Goal: Task Accomplishment & Management: Use online tool/utility

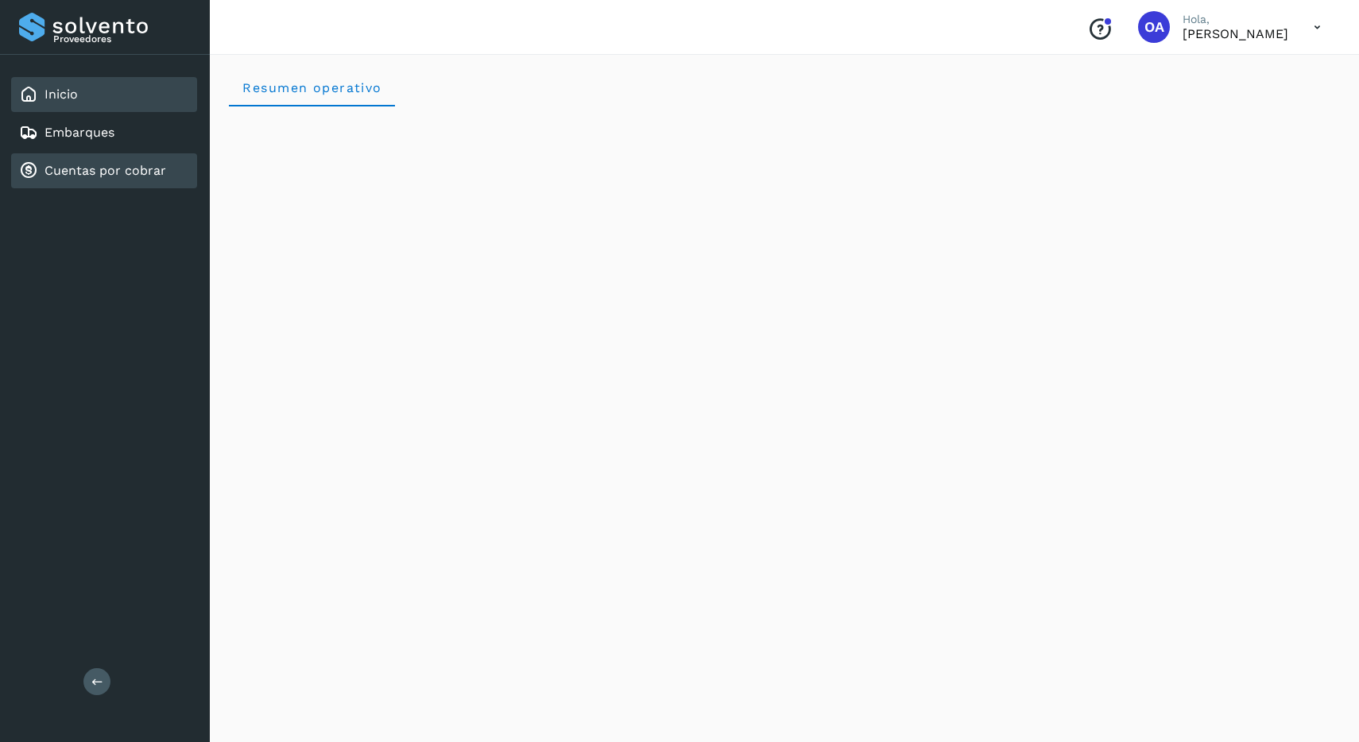
click at [141, 166] on link "Cuentas por cobrar" at bounding box center [106, 170] width 122 height 15
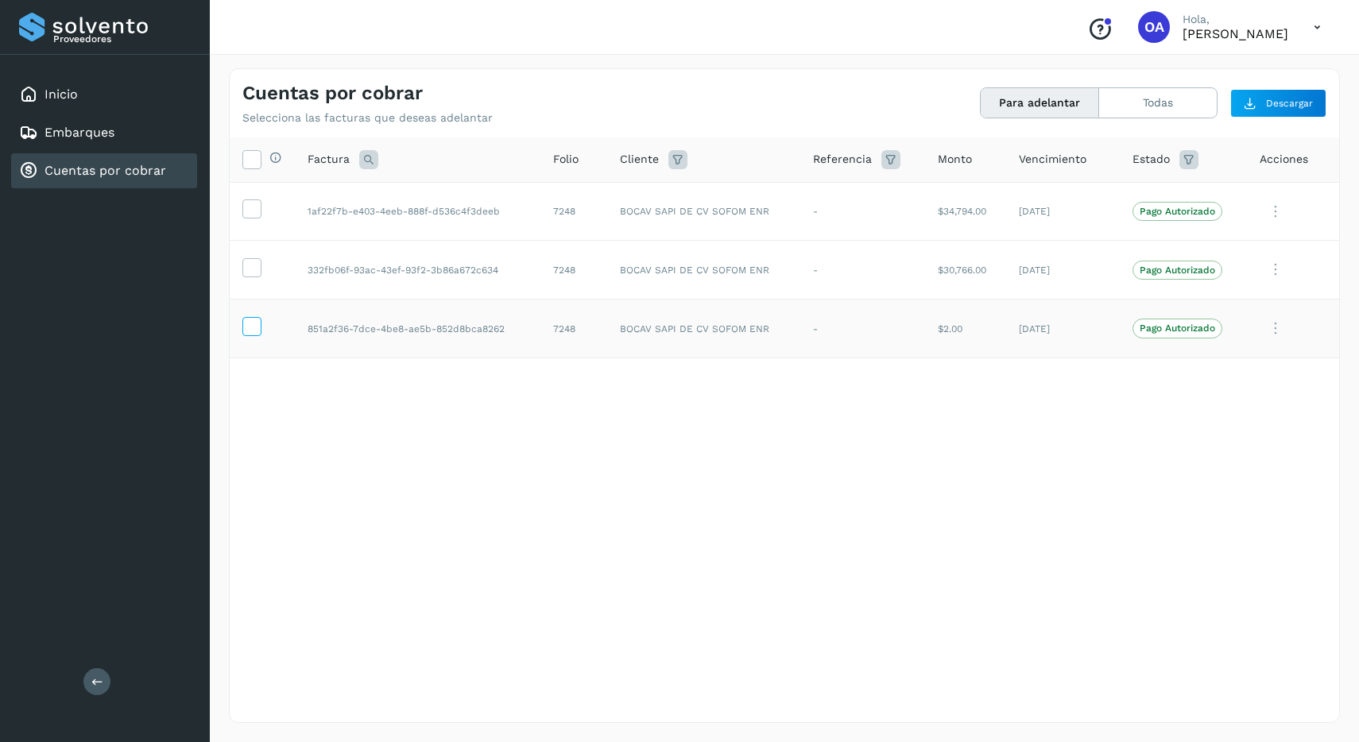
click at [254, 334] on icon at bounding box center [251, 325] width 17 height 17
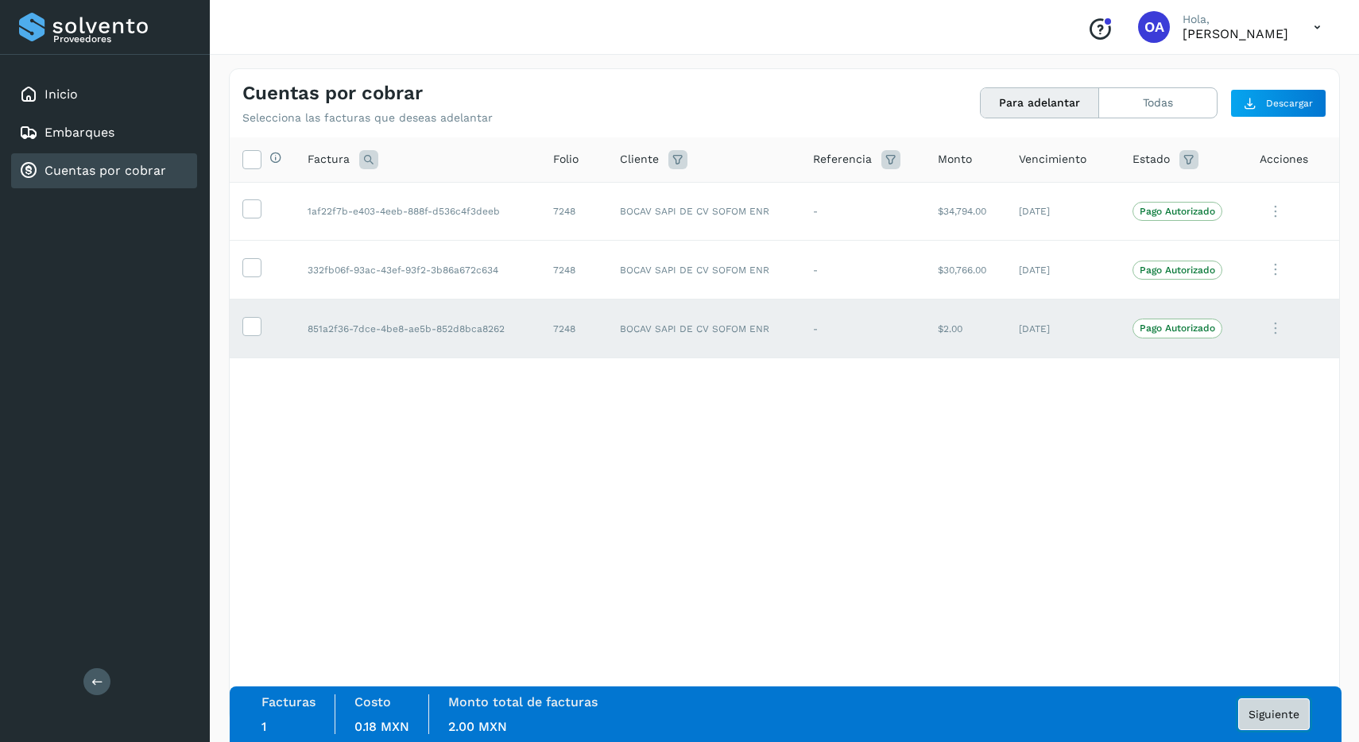
click at [1275, 712] on span "Siguiente" at bounding box center [1274, 714] width 51 height 11
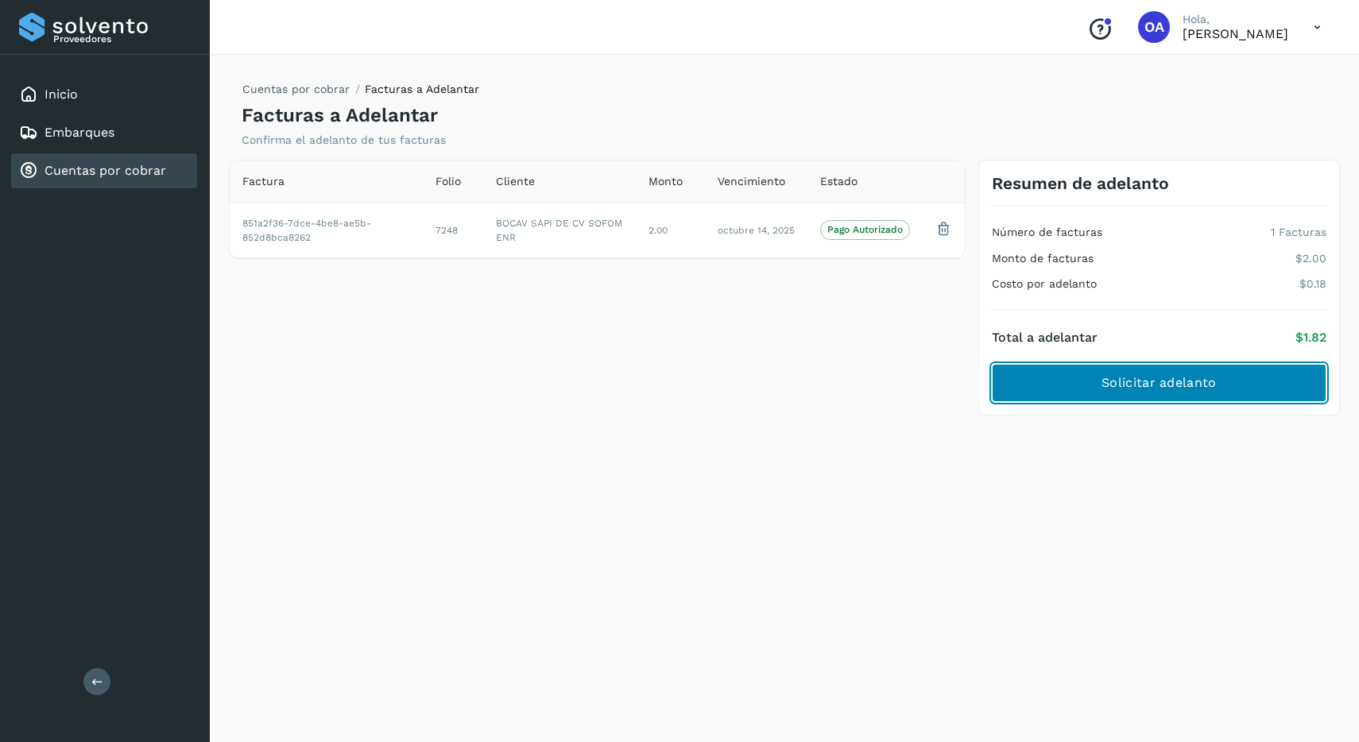
click at [1037, 385] on button "Solicitar adelanto" at bounding box center [1159, 383] width 335 height 38
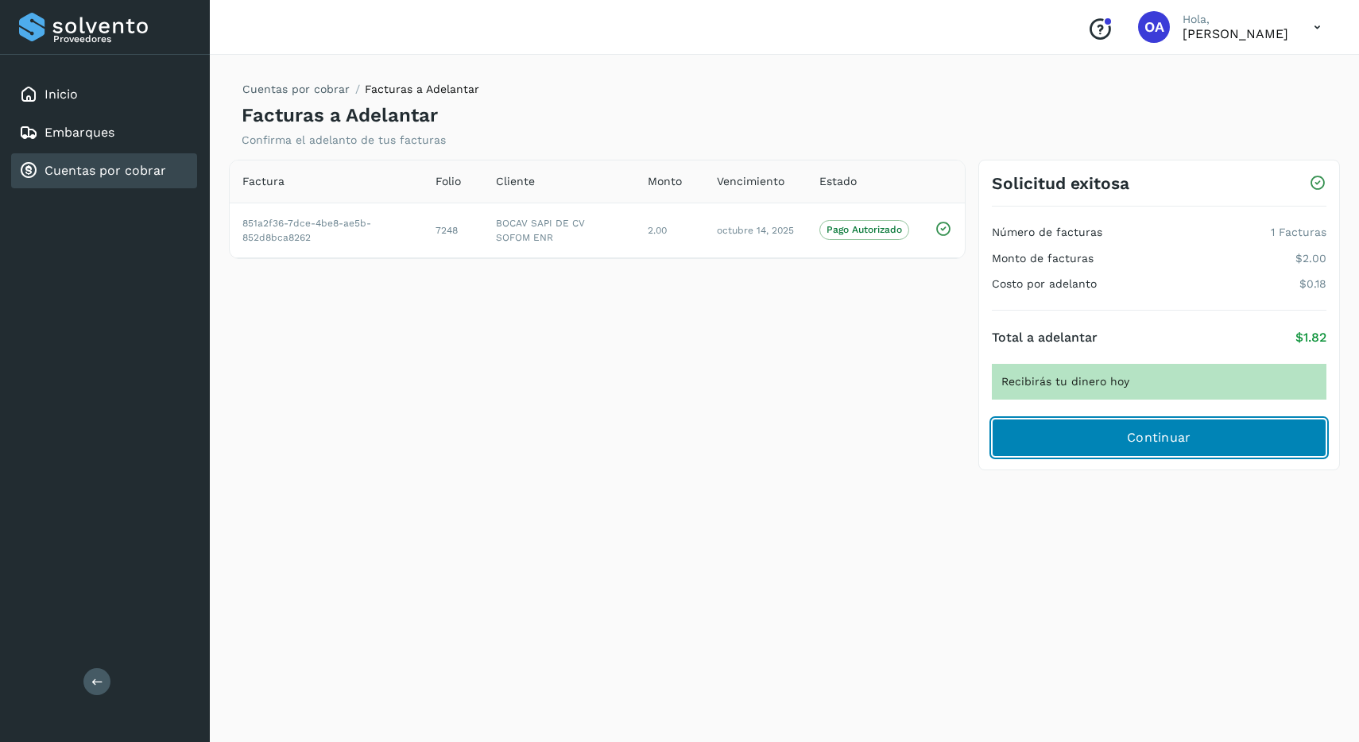
click at [1122, 438] on button "Continuar" at bounding box center [1159, 438] width 335 height 38
